Goal: Task Accomplishment & Management: Manage account settings

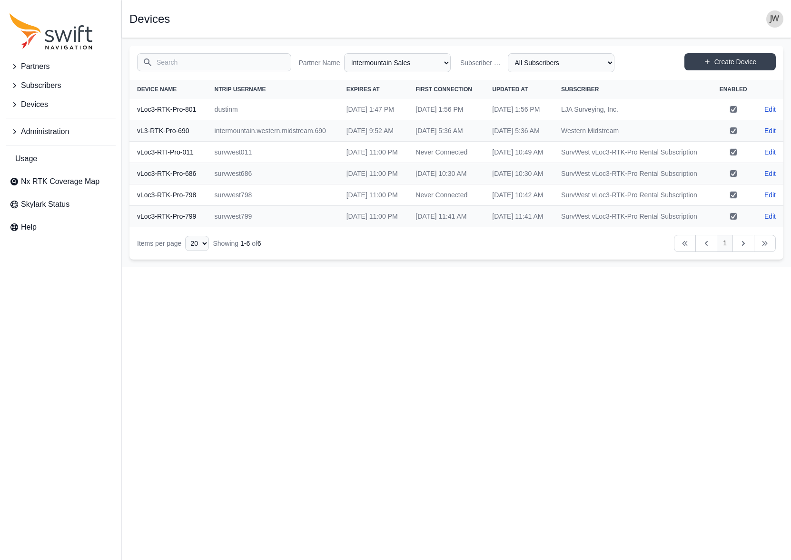
click at [29, 62] on span "Partners" at bounding box center [35, 66] width 29 height 11
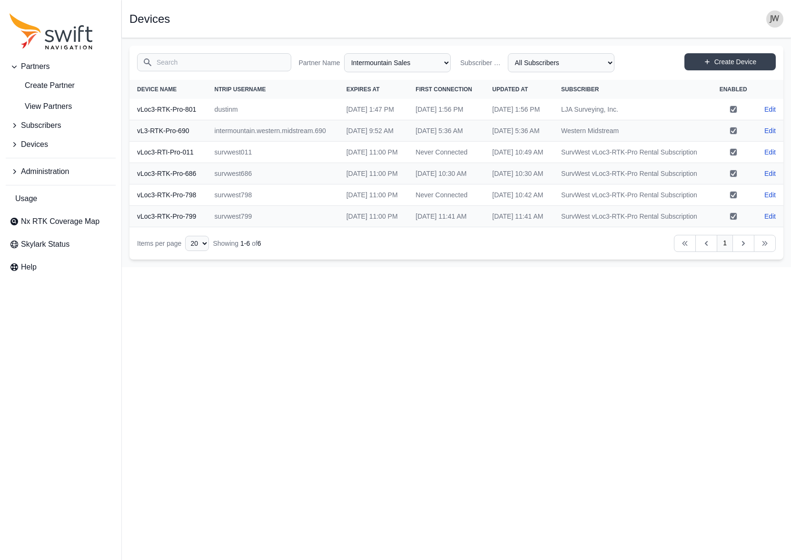
click at [29, 64] on span "Partners" at bounding box center [35, 66] width 29 height 11
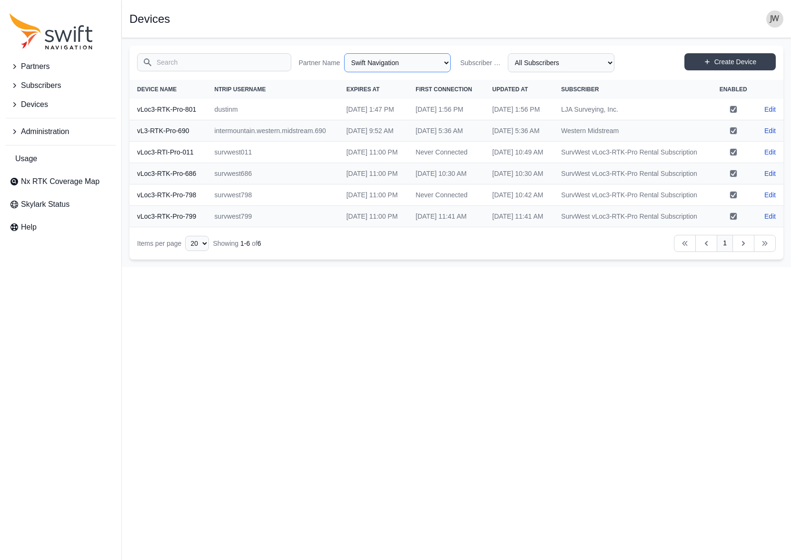
select select "ab3272ce-40d0-4c94-a524-96a758ab755c"
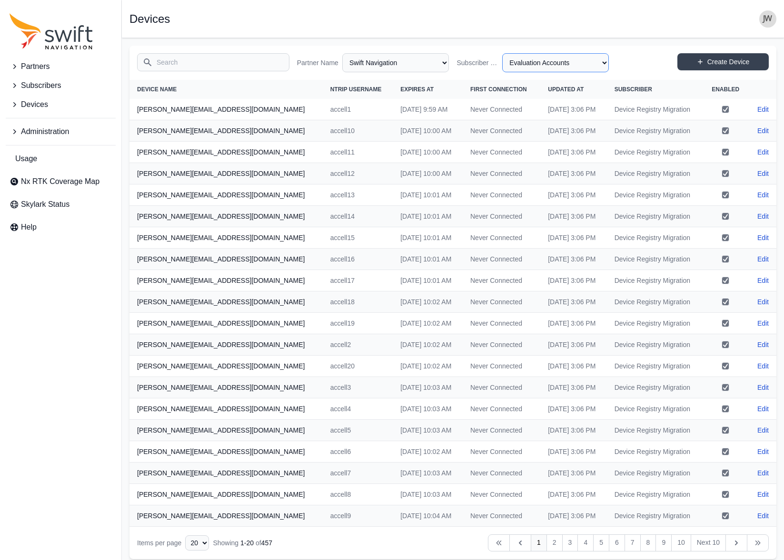
select select "8f022dce-3eb1-4943-ab46-3302f59893f0"
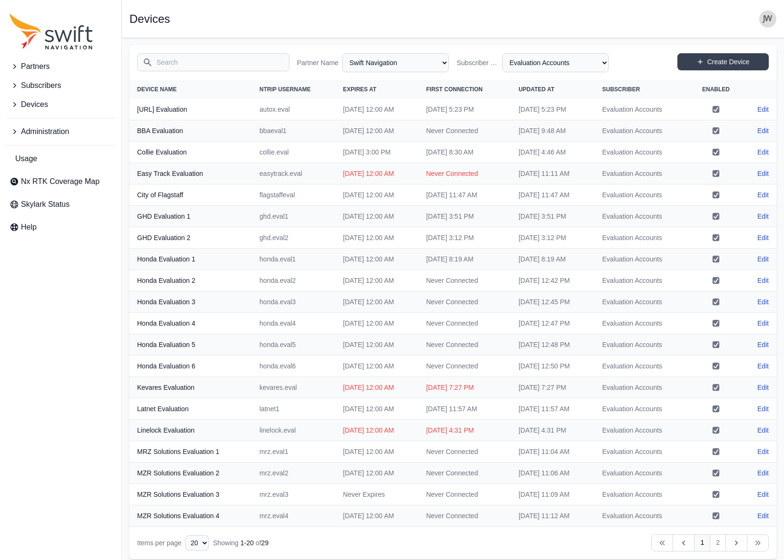
click at [24, 103] on span "Devices" at bounding box center [34, 104] width 27 height 11
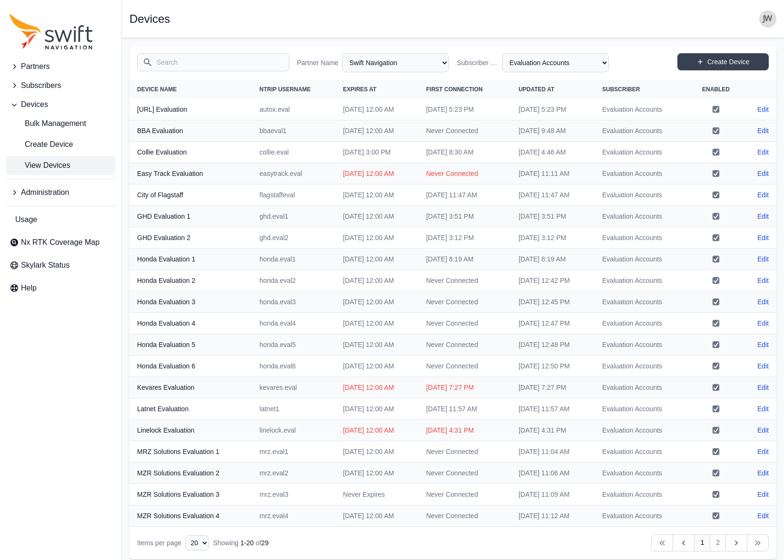
click at [35, 164] on span "View Devices" at bounding box center [40, 165] width 61 height 11
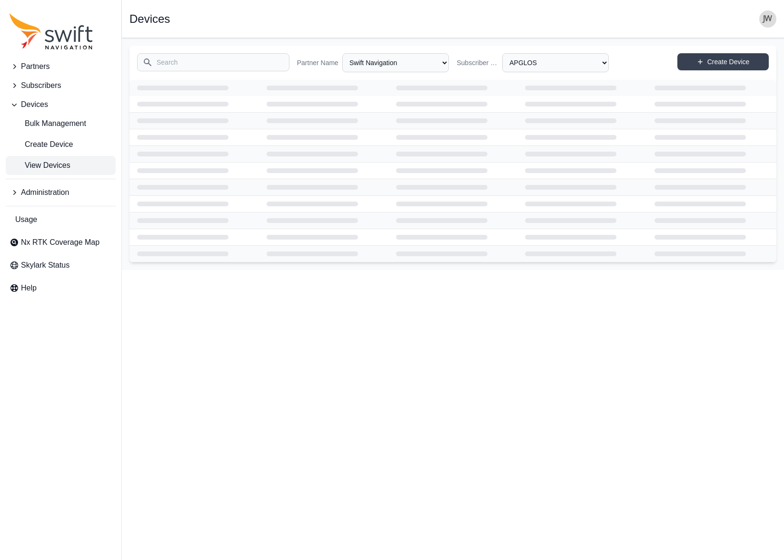
select select "Partner Name"
select select "Subscriber"
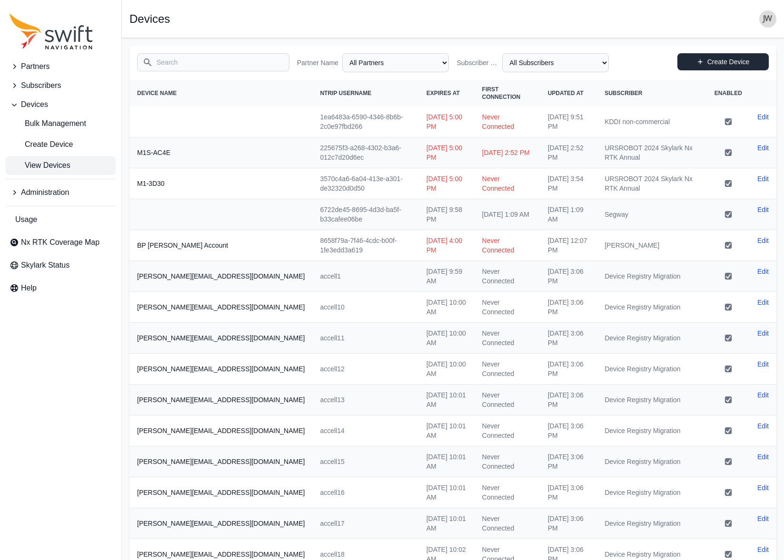
click at [708, 59] on link "Create Device" at bounding box center [722, 61] width 91 height 17
select select "ab3272ce-40d0-4c94-a524-96a758ab755c"
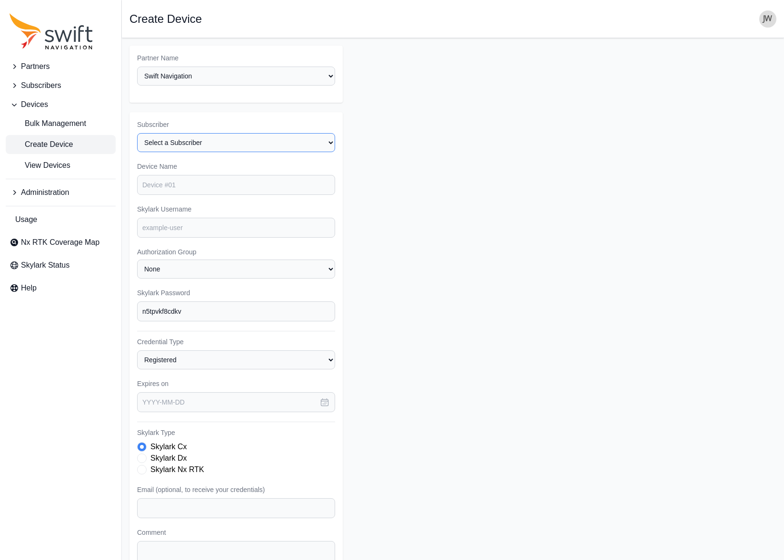
select select "e409086a-68d6-442e-8a22-d7509a8d781c"
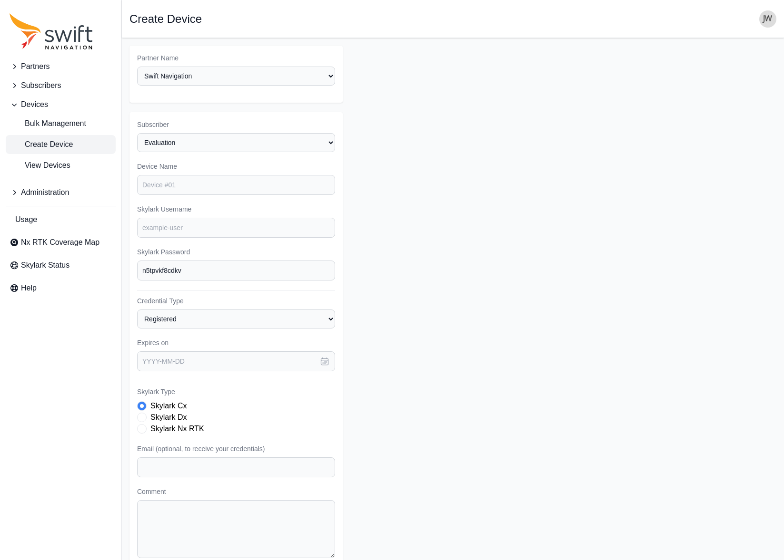
click at [325, 358] on icon "button" at bounding box center [324, 361] width 7 height 7
click at [272, 467] on button "18" at bounding box center [268, 476] width 19 height 19
type input "[DATE]"
click at [140, 404] on span "Skylark Type" at bounding box center [142, 406] width 4 height 4
click at [43, 146] on span "Create Device" at bounding box center [41, 144] width 63 height 11
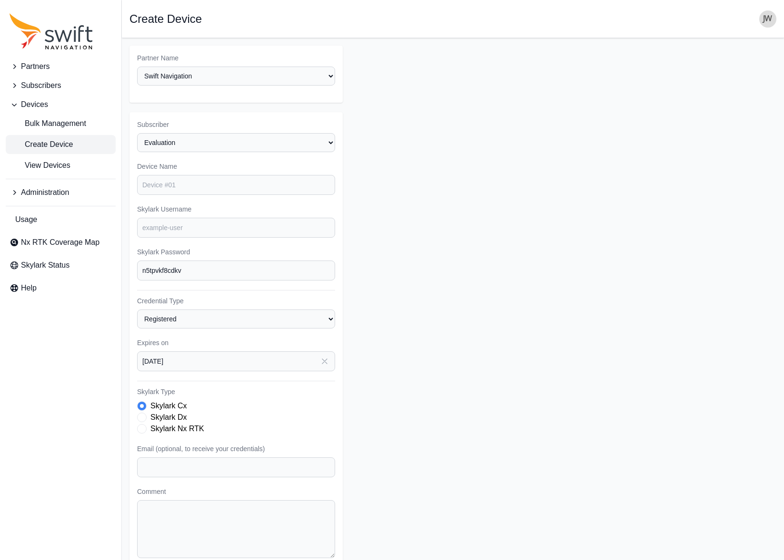
click at [43, 146] on span "Create Device" at bounding box center [41, 144] width 63 height 11
click at [41, 164] on span "View Devices" at bounding box center [40, 165] width 61 height 11
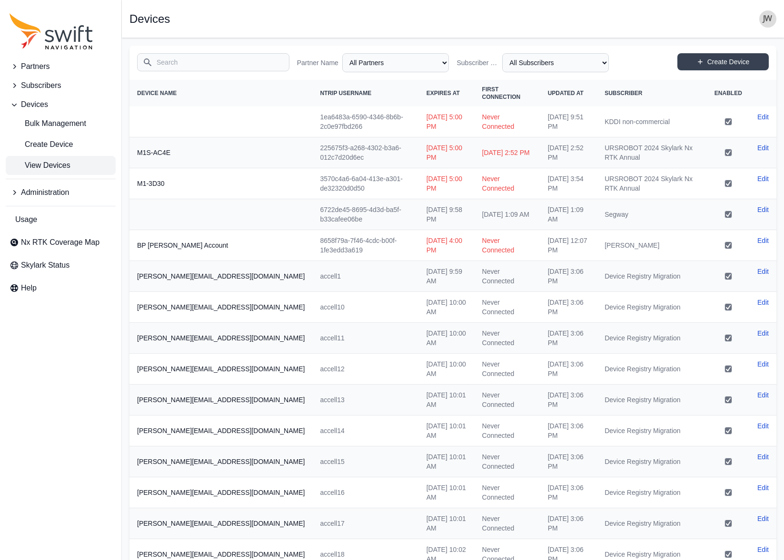
click at [172, 67] on input "Search" at bounding box center [213, 62] width 152 height 18
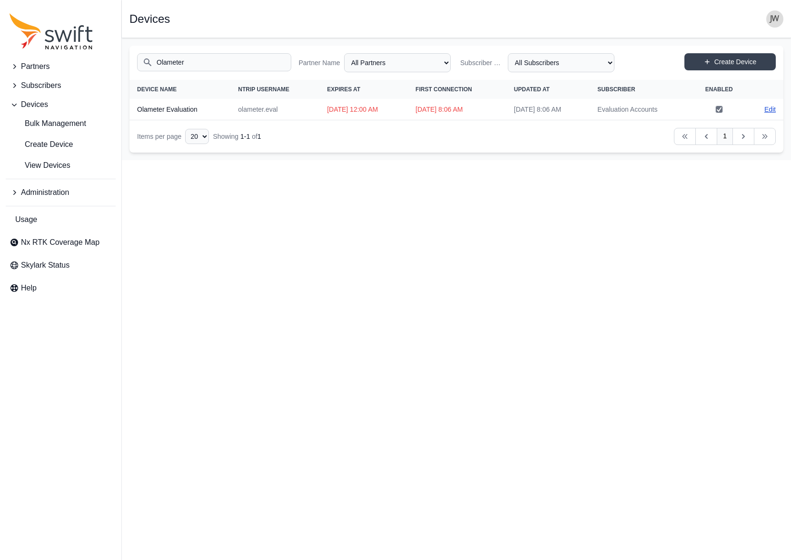
type input "Olameter"
click at [765, 106] on link "Edit" at bounding box center [769, 110] width 11 height 10
select select "ab3272ce-40d0-4c94-a524-96a758ab755c"
select select "8f022dce-3eb1-4943-ab46-3302f59893f0"
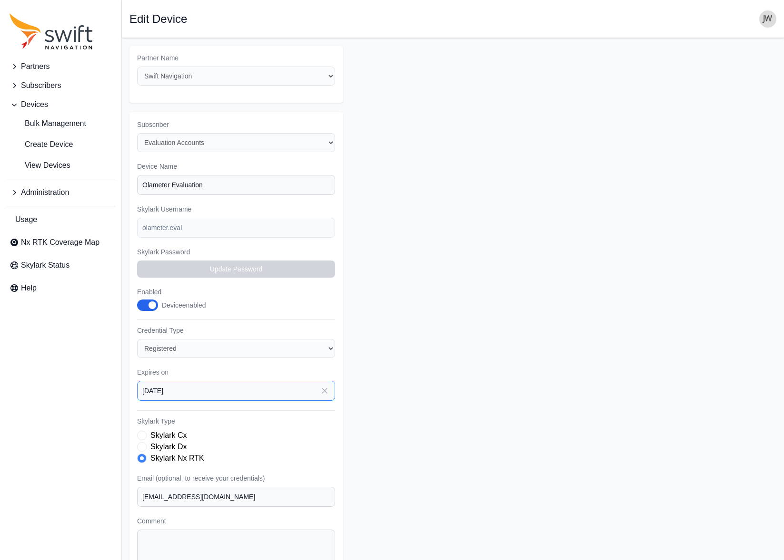
click at [297, 381] on input "[DATE]" at bounding box center [236, 391] width 198 height 20
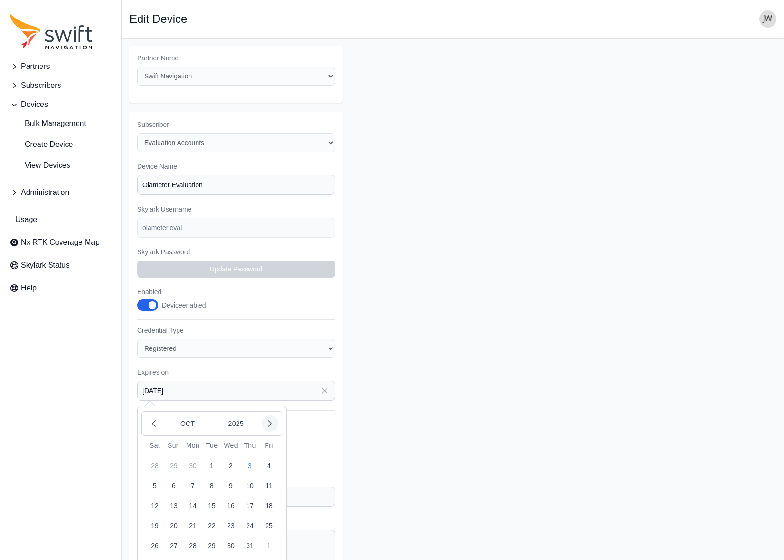
click at [267, 419] on icon "button" at bounding box center [270, 424] width 10 height 10
click at [210, 537] on button "31" at bounding box center [211, 546] width 19 height 19
type input "[DATE]"
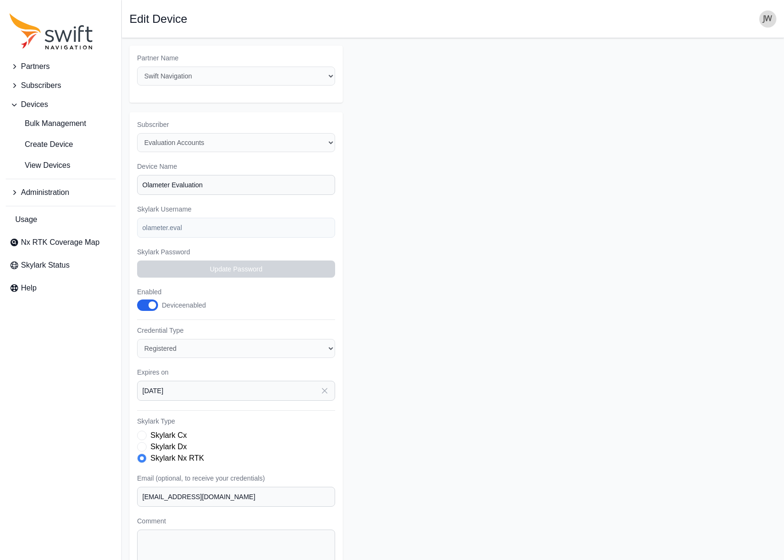
click at [144, 431] on span "Skylark Type" at bounding box center [142, 436] width 10 height 10
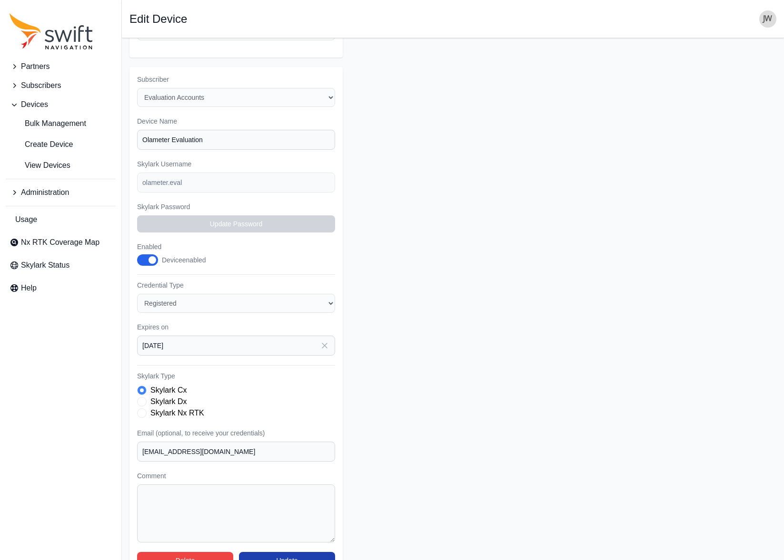
click at [281, 552] on button "Update" at bounding box center [287, 560] width 96 height 17
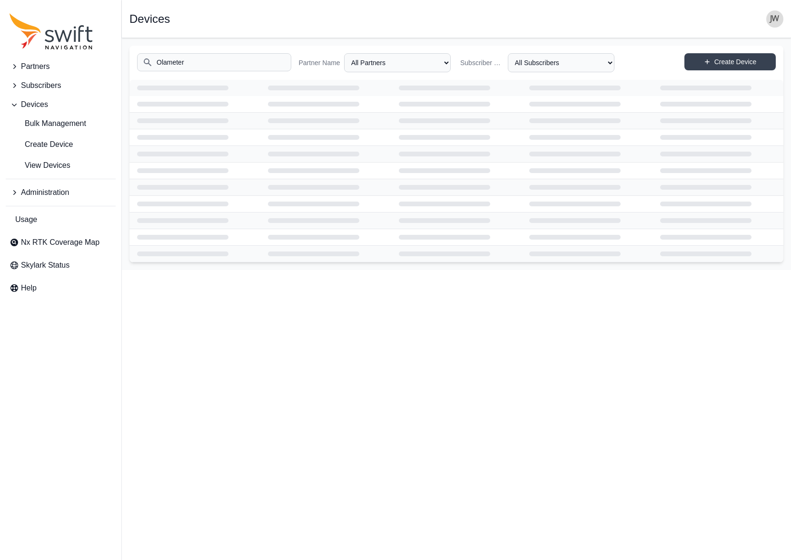
select select "ab3272ce-40d0-4c94-a524-96a758ab755c"
select select "8f022dce-3eb1-4943-ab46-3302f59893f0"
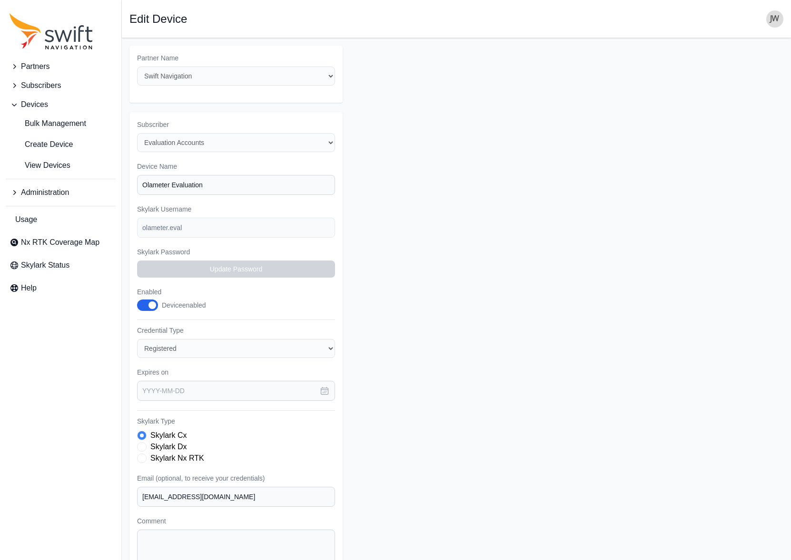
type input "[DATE]"
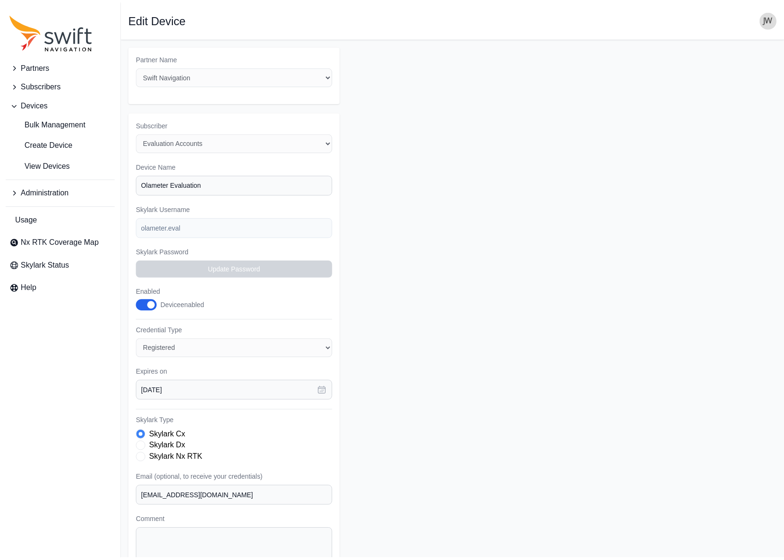
scroll to position [45, 0]
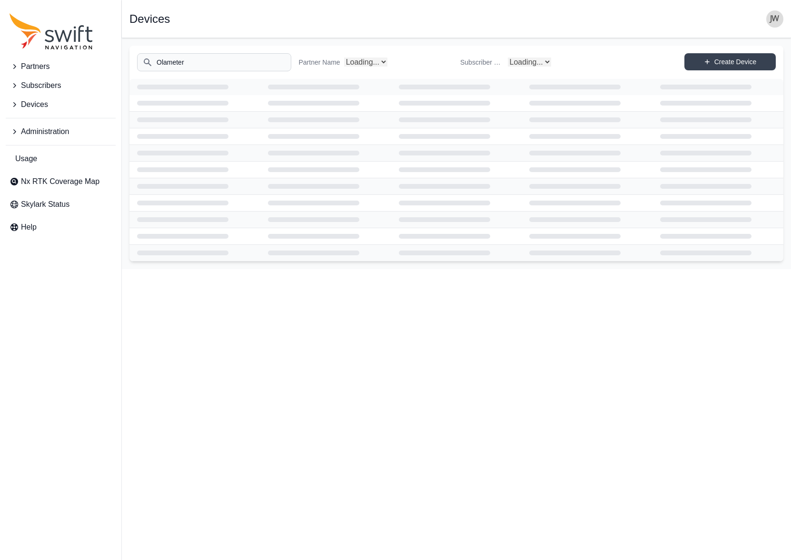
select select "Subscriber"
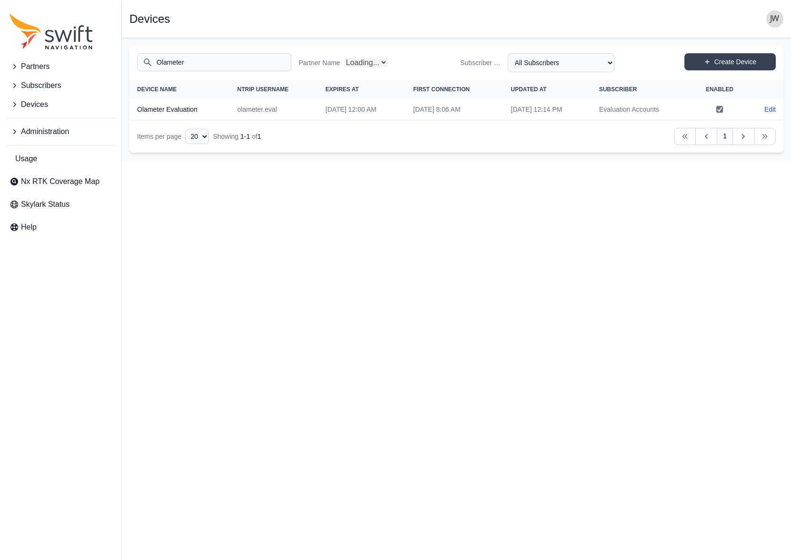
select select "Partner Name"
